Goal: Find contact information

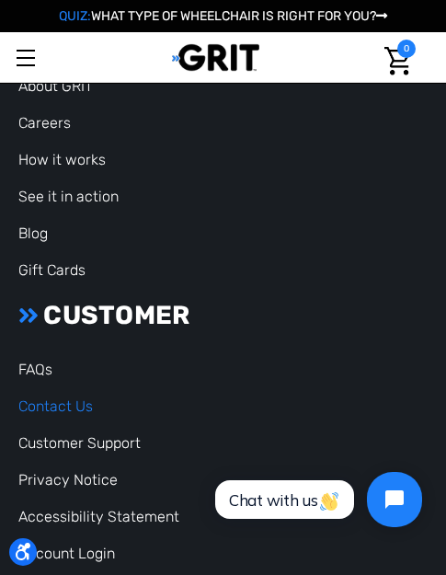
scroll to position [5617, 0]
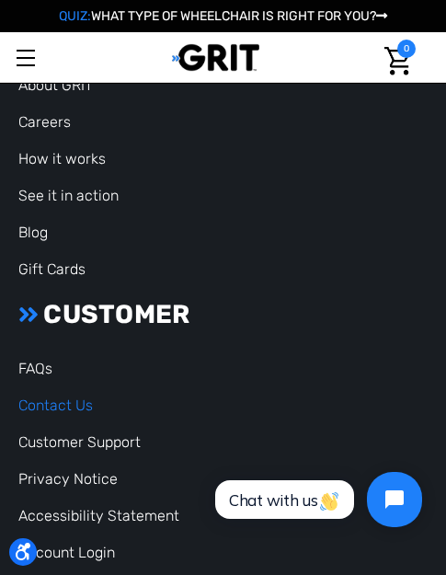
click at [68, 401] on link "Contact Us" at bounding box center [55, 405] width 75 height 17
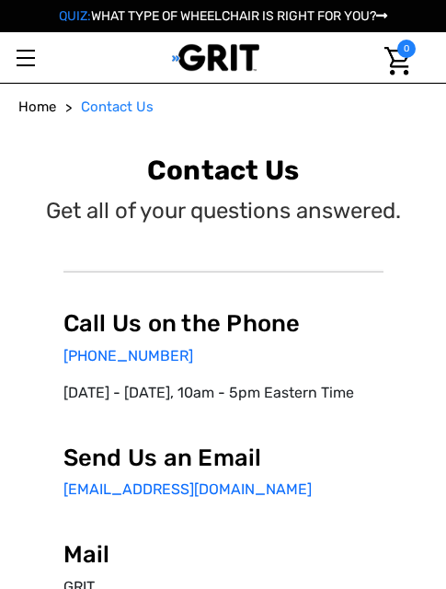
select select "NG"
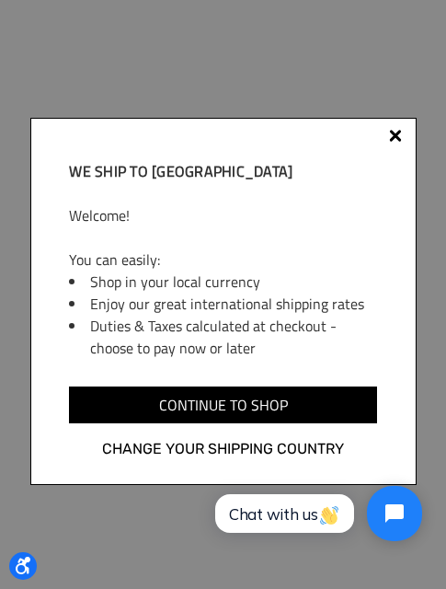
click at [396, 134] on div at bounding box center [395, 135] width 13 height 13
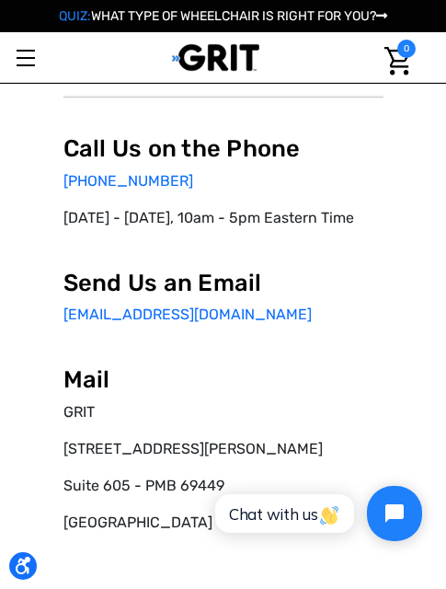
scroll to position [272, 0]
